Goal: Check status: Check status

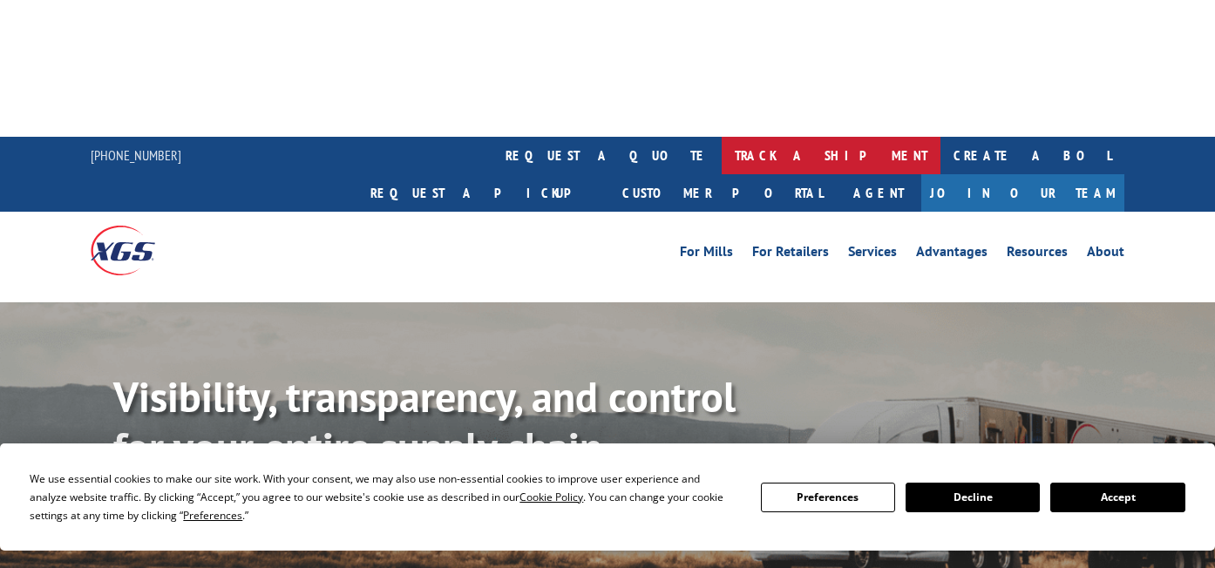
click at [722, 137] on link "track a shipment" at bounding box center [831, 155] width 219 height 37
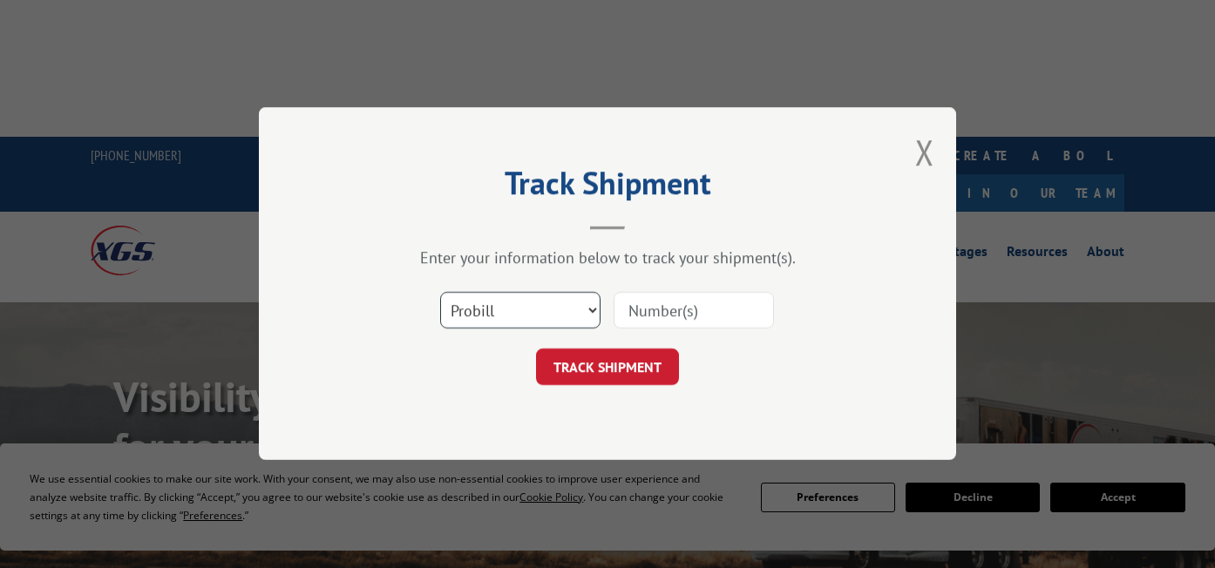
click at [530, 297] on select "Select category... Probill BOL PO" at bounding box center [520, 311] width 160 height 37
select select "bol"
click at [440, 293] on select "Select category... Probill BOL PO" at bounding box center [520, 311] width 160 height 37
click at [715, 298] on input at bounding box center [694, 311] width 160 height 37
paste input "815902"
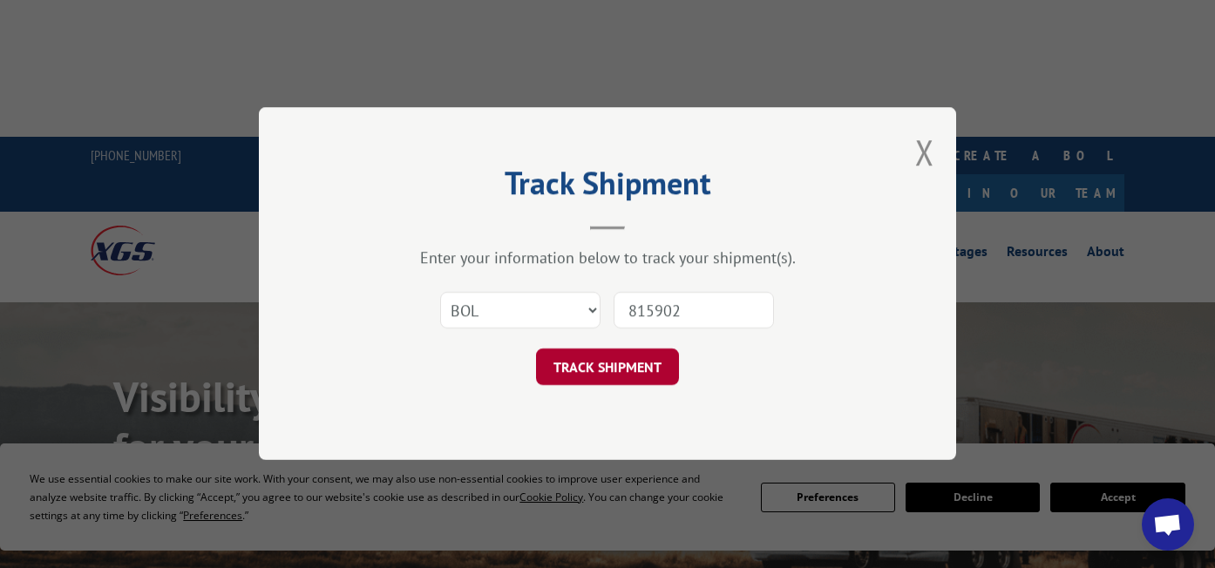
type input "815902"
click at [605, 369] on button "TRACK SHIPMENT" at bounding box center [607, 367] width 143 height 37
